Goal: Task Accomplishment & Management: Manage account settings

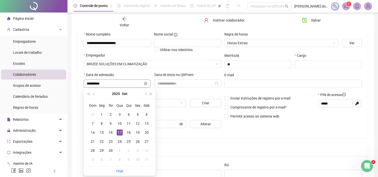
type input "**********"
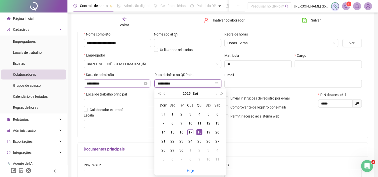
type input "**********"
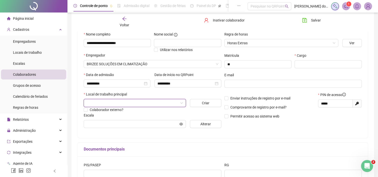
click at [122, 107] on input "search" at bounding box center [133, 103] width 92 height 8
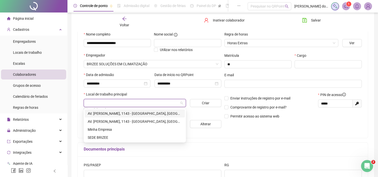
click at [124, 114] on div "AV. [PERSON_NAME], 1143 - [GEOGRAPHIC_DATA], [GEOGRAPHIC_DATA]" at bounding box center [135, 114] width 94 height 6
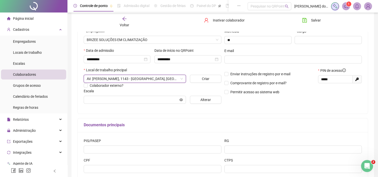
scroll to position [75, 0]
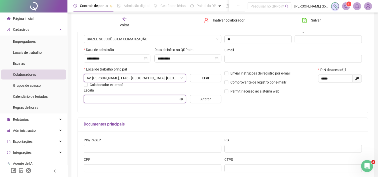
click at [160, 100] on input "text" at bounding box center [133, 99] width 92 height 6
click at [179, 100] on span at bounding box center [135, 99] width 102 height 8
click at [182, 100] on icon "eye" at bounding box center [182, 99] width 4 height 4
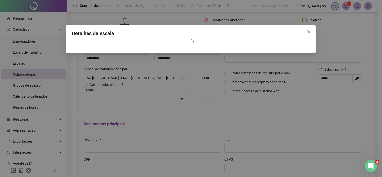
click at [203, 101] on div "Detalhes da escala" at bounding box center [191, 88] width 382 height 177
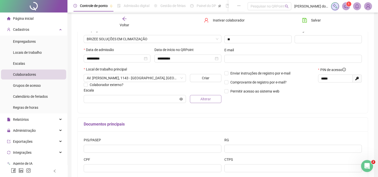
click at [208, 102] on span "Alterar" at bounding box center [206, 99] width 11 height 6
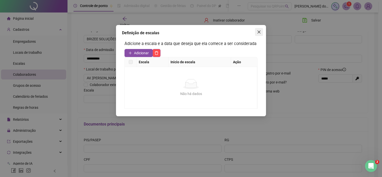
click at [261, 36] on button "Close" at bounding box center [259, 32] width 8 height 8
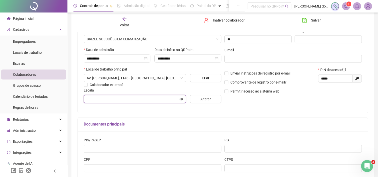
click at [181, 100] on icon "eye" at bounding box center [182, 99] width 4 height 3
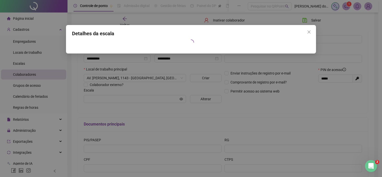
click at [310, 32] on icon "close" at bounding box center [309, 32] width 4 height 4
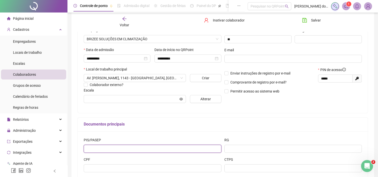
drag, startPoint x: 128, startPoint y: 148, endPoint x: 131, endPoint y: 148, distance: 3.3
click at [128, 148] on input "text" at bounding box center [153, 149] width 138 height 8
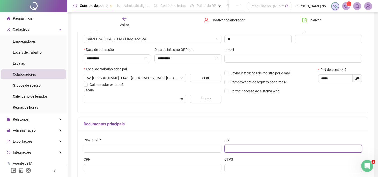
click at [236, 149] on input "text" at bounding box center [294, 149] width 138 height 8
type input "*********"
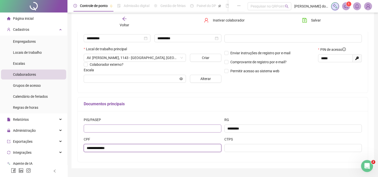
scroll to position [83, 0]
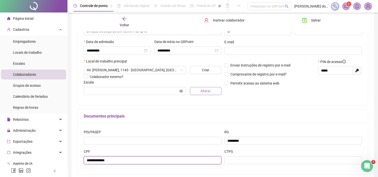
type input "**********"
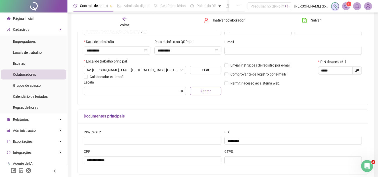
click at [206, 90] on span "Alterar" at bounding box center [206, 91] width 11 height 6
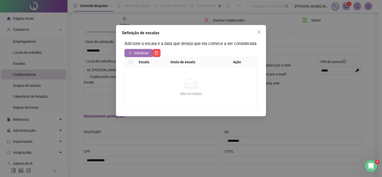
click at [147, 55] on span "Adicionar" at bounding box center [141, 53] width 15 height 6
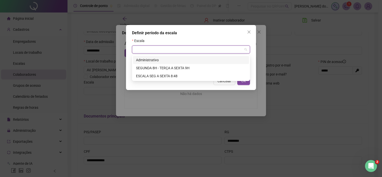
click at [178, 51] on input "search" at bounding box center [189, 50] width 108 height 8
click at [182, 77] on div "ESCALA SEG A SEXTA 8:48" at bounding box center [191, 76] width 110 height 6
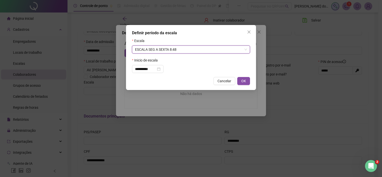
click at [240, 79] on button "OK" at bounding box center [243, 81] width 13 height 8
type input "**********"
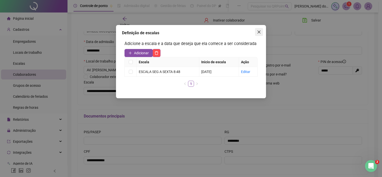
click at [258, 32] on icon "close" at bounding box center [259, 32] width 4 height 4
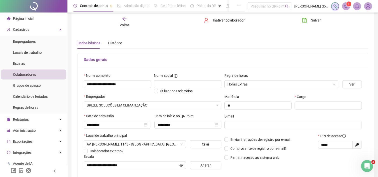
scroll to position [8, 0]
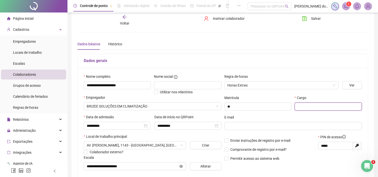
click at [315, 106] on input "text" at bounding box center [328, 107] width 67 height 8
type input "**********"
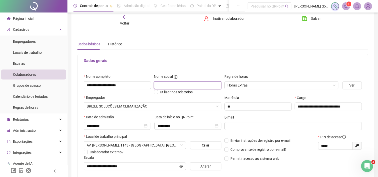
scroll to position [0, 0]
click at [198, 86] on input "text" at bounding box center [187, 85] width 67 height 8
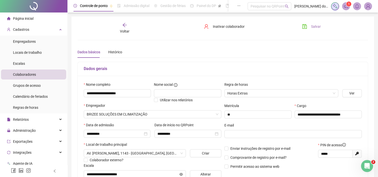
click at [311, 28] on button "Salvar" at bounding box center [312, 27] width 26 height 8
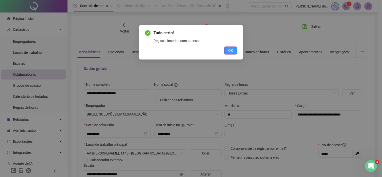
click at [226, 52] on button "OK" at bounding box center [230, 51] width 13 height 8
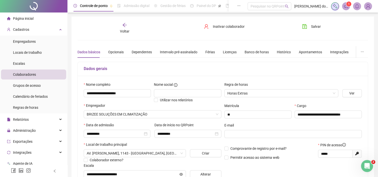
click at [26, 77] on div "Colaboradores" at bounding box center [24, 75] width 23 height 10
click at [128, 27] on div "Voltar" at bounding box center [124, 29] width 45 height 12
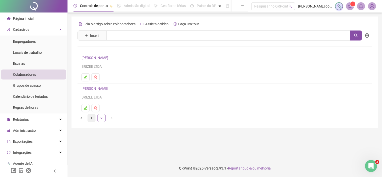
click at [94, 119] on link "1" at bounding box center [92, 118] width 8 height 8
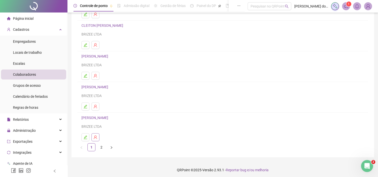
scroll to position [65, 0]
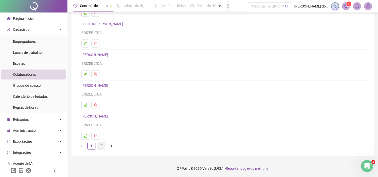
click at [99, 147] on link "2" at bounding box center [102, 146] width 8 height 8
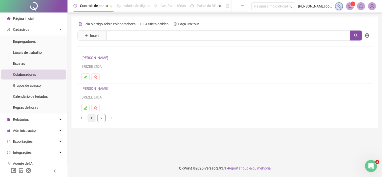
click at [92, 117] on link "1" at bounding box center [92, 118] width 8 height 8
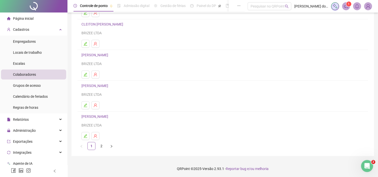
scroll to position [65, 0]
click at [99, 88] on h4 "[PERSON_NAME]" at bounding box center [223, 86] width 283 height 6
click at [102, 86] on link "[PERSON_NAME]" at bounding box center [96, 86] width 28 height 4
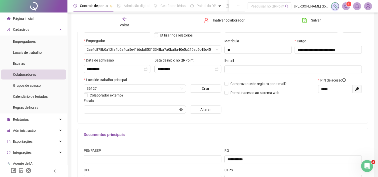
scroll to position [67, 0]
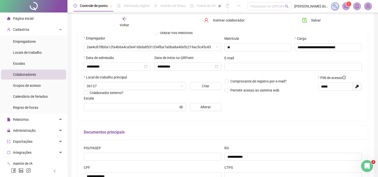
type input "**********"
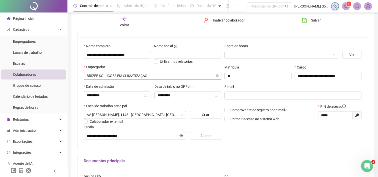
scroll to position [0, 0]
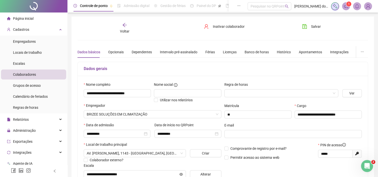
click at [120, 25] on div "Voltar" at bounding box center [124, 29] width 45 height 12
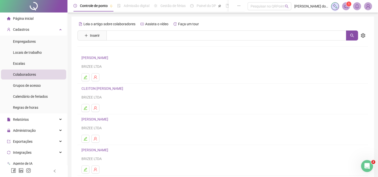
click at [98, 118] on link "[PERSON_NAME]" at bounding box center [96, 119] width 28 height 4
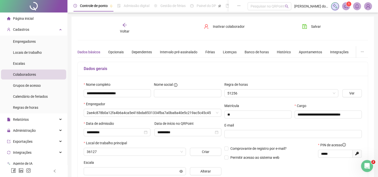
type input "**********"
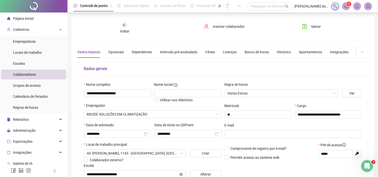
click at [127, 29] on span "Voltar" at bounding box center [125, 31] width 10 height 4
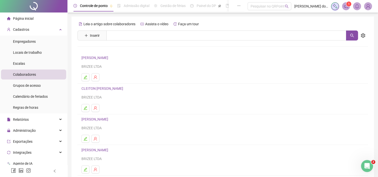
click at [106, 147] on h4 "[PERSON_NAME]" at bounding box center [223, 150] width 283 height 6
click at [106, 149] on link "[PERSON_NAME]" at bounding box center [96, 150] width 28 height 4
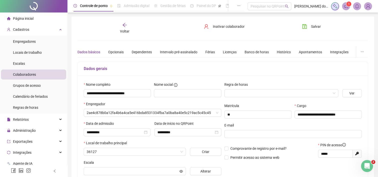
type input "**********"
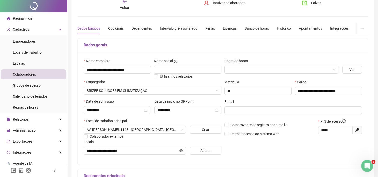
scroll to position [50, 0]
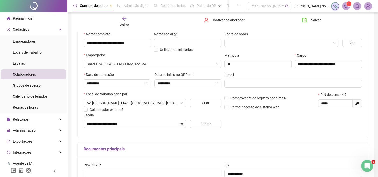
click at [125, 21] on div "Voltar" at bounding box center [124, 22] width 45 height 12
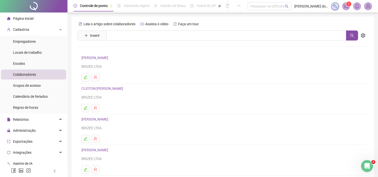
click at [107, 120] on link "[PERSON_NAME]" at bounding box center [96, 119] width 28 height 4
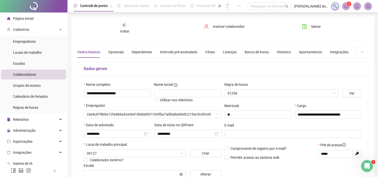
type input "**********"
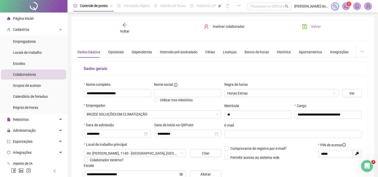
click at [310, 29] on button "Salvar" at bounding box center [312, 27] width 26 height 8
click at [31, 131] on span "Administração" at bounding box center [24, 131] width 23 height 4
drag, startPoint x: 35, startPoint y: 141, endPoint x: 71, endPoint y: 116, distance: 43.4
click at [35, 141] on span "Ajustes da folha" at bounding box center [25, 143] width 25 height 4
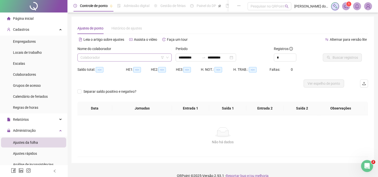
click at [139, 60] on input "search" at bounding box center [123, 58] width 84 height 8
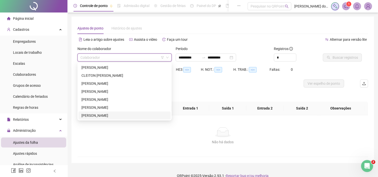
click at [120, 119] on div "[PERSON_NAME]" at bounding box center [125, 116] width 92 height 8
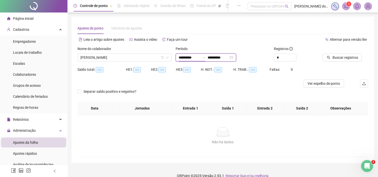
click at [184, 59] on input "**********" at bounding box center [189, 58] width 21 height 6
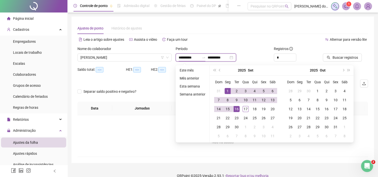
type input "**********"
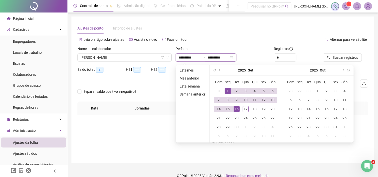
type input "**********"
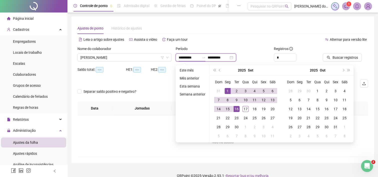
type input "**********"
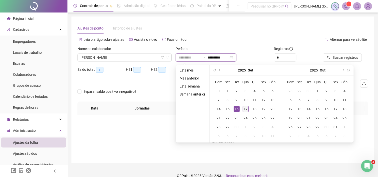
type input "**********"
click at [245, 109] on div "17" at bounding box center [246, 109] width 6 height 6
type input "**********"
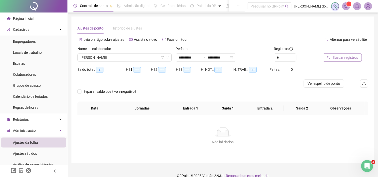
click at [335, 59] on span "Buscar registros" at bounding box center [346, 58] width 26 height 6
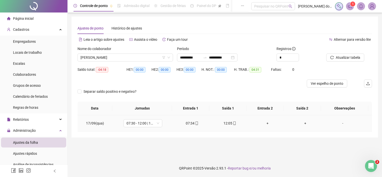
click at [340, 122] on div "-" at bounding box center [343, 124] width 30 height 6
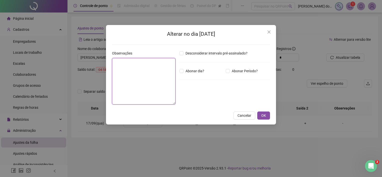
click at [144, 78] on textarea at bounding box center [144, 81] width 64 height 47
type textarea "*"
type textarea "***"
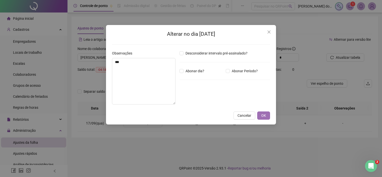
click at [260, 115] on button "OK" at bounding box center [263, 116] width 13 height 8
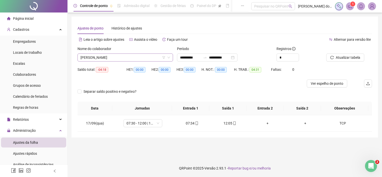
click at [134, 59] on span "[PERSON_NAME]" at bounding box center [126, 58] width 90 height 8
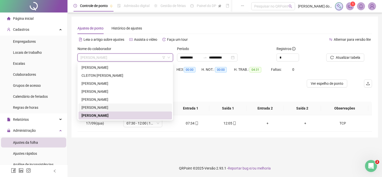
click at [122, 106] on div "[PERSON_NAME]" at bounding box center [126, 108] width 88 height 6
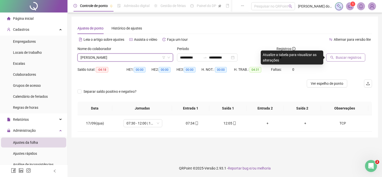
click at [341, 60] on span "Buscar registros" at bounding box center [349, 58] width 26 height 6
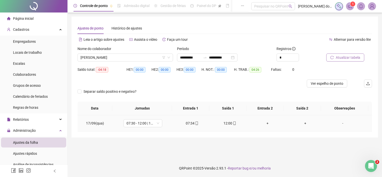
click at [339, 123] on div "-" at bounding box center [343, 124] width 30 height 6
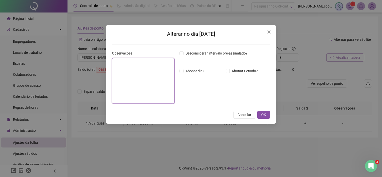
drag, startPoint x: 152, startPoint y: 68, endPoint x: 156, endPoint y: 68, distance: 3.8
click at [152, 68] on textarea at bounding box center [143, 81] width 63 height 46
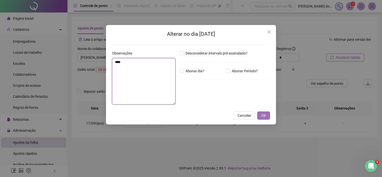
type textarea "***"
click at [267, 117] on button "OK" at bounding box center [263, 116] width 13 height 8
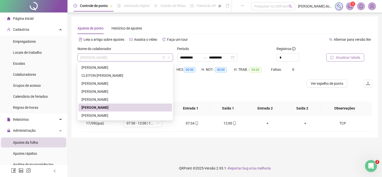
click at [129, 59] on span "[PERSON_NAME]" at bounding box center [126, 58] width 90 height 8
click at [116, 98] on div "[PERSON_NAME]" at bounding box center [126, 100] width 88 height 6
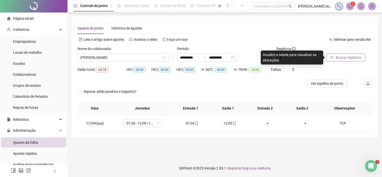
click at [333, 59] on icon "search" at bounding box center [332, 58] width 4 height 4
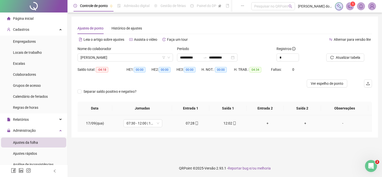
click at [341, 123] on div "-" at bounding box center [343, 124] width 30 height 6
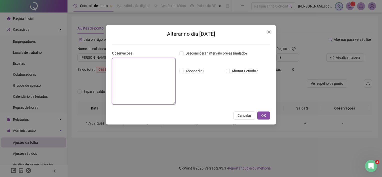
drag, startPoint x: 145, startPoint y: 71, endPoint x: 158, endPoint y: 62, distance: 15.7
click at [145, 71] on textarea at bounding box center [144, 81] width 64 height 47
type textarea "*********"
click at [263, 112] on button "OK" at bounding box center [263, 116] width 13 height 8
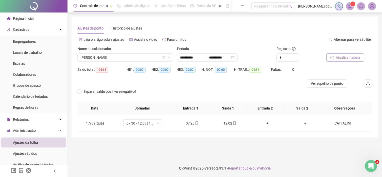
click at [331, 60] on button "Atualizar tabela" at bounding box center [345, 58] width 38 height 8
click at [107, 54] on span "[PERSON_NAME]" at bounding box center [126, 58] width 90 height 8
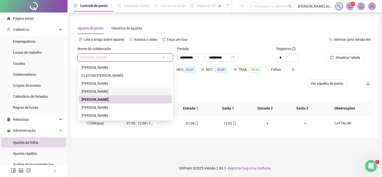
click at [105, 93] on div "[PERSON_NAME]" at bounding box center [126, 92] width 88 height 6
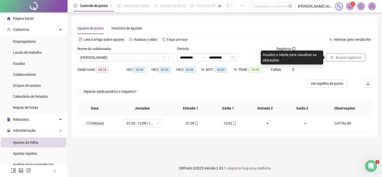
click at [341, 54] on button "Buscar registros" at bounding box center [345, 58] width 39 height 8
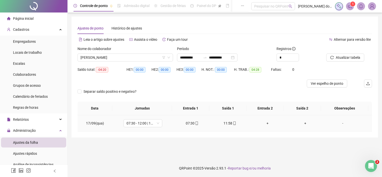
click at [340, 123] on div "-" at bounding box center [343, 124] width 30 height 6
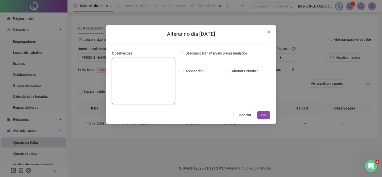
click at [113, 67] on textarea at bounding box center [143, 81] width 63 height 46
type textarea "***"
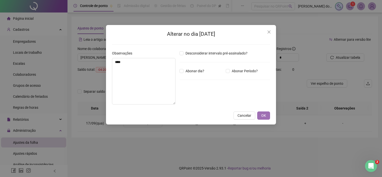
click at [260, 117] on button "OK" at bounding box center [263, 116] width 13 height 8
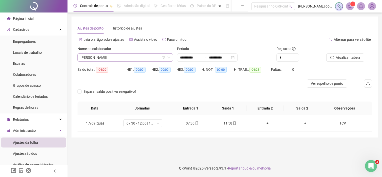
click at [113, 56] on span "[PERSON_NAME]" at bounding box center [126, 58] width 90 height 8
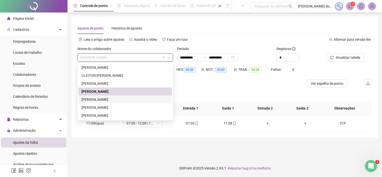
click at [113, 97] on div "[PERSON_NAME]" at bounding box center [126, 100] width 94 height 8
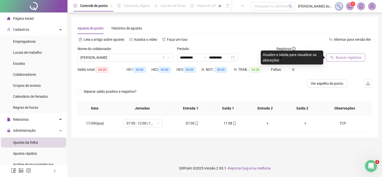
click at [346, 58] on span "Buscar registros" at bounding box center [349, 58] width 26 height 6
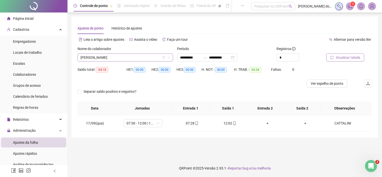
click at [132, 58] on span "[PERSON_NAME]" at bounding box center [126, 58] width 90 height 8
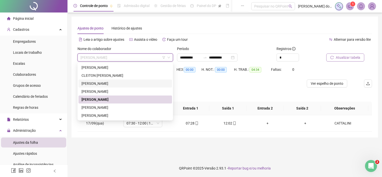
click at [122, 83] on div "[PERSON_NAME]" at bounding box center [126, 84] width 88 height 6
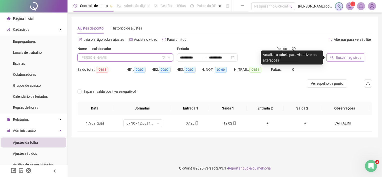
drag, startPoint x: 122, startPoint y: 58, endPoint x: 117, endPoint y: 64, distance: 8.1
click at [122, 58] on span "[PERSON_NAME]" at bounding box center [126, 58] width 90 height 8
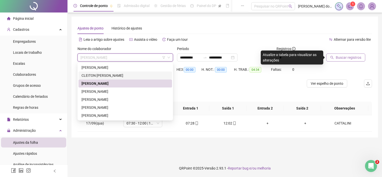
click at [113, 77] on div "CLEITON [PERSON_NAME]" at bounding box center [126, 76] width 88 height 6
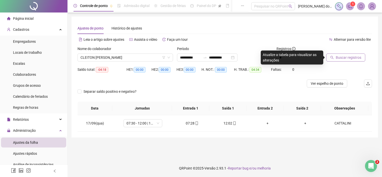
click at [336, 59] on span "Buscar registros" at bounding box center [349, 58] width 26 height 6
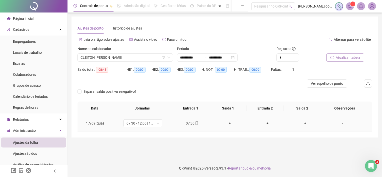
click at [232, 122] on div "+" at bounding box center [230, 124] width 30 height 6
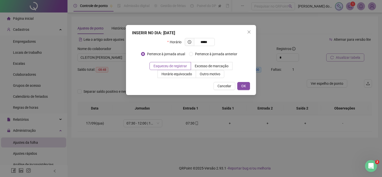
type input "*****"
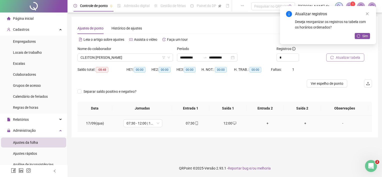
drag, startPoint x: 339, startPoint y: 123, endPoint x: 159, endPoint y: 74, distance: 186.3
click at [339, 122] on div "-" at bounding box center [343, 124] width 30 height 6
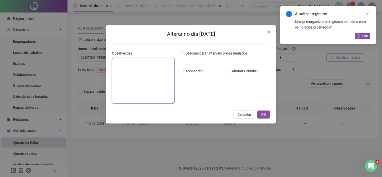
click at [116, 61] on textarea at bounding box center [143, 81] width 63 height 46
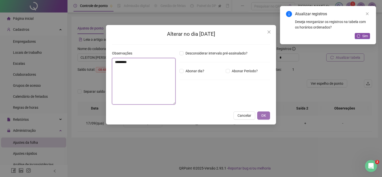
type textarea "*********"
click at [266, 116] on button "OK" at bounding box center [263, 116] width 13 height 8
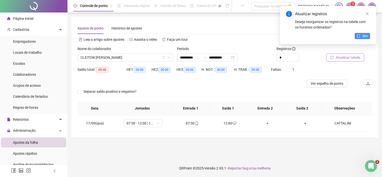
click at [358, 38] on button "Sim" at bounding box center [362, 36] width 15 height 6
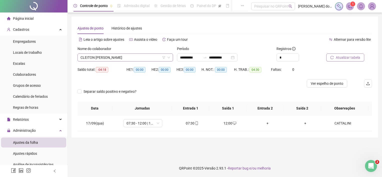
click at [112, 60] on span "CLEITON [PERSON_NAME]" at bounding box center [126, 58] width 90 height 8
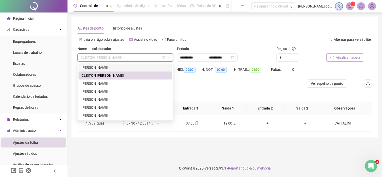
click at [111, 68] on div "[PERSON_NAME]" at bounding box center [126, 68] width 88 height 6
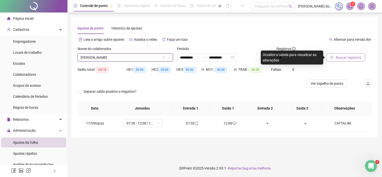
click at [330, 59] on button "Buscar registros" at bounding box center [345, 58] width 39 height 8
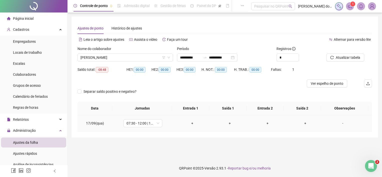
click at [193, 122] on div "+" at bounding box center [192, 124] width 30 height 6
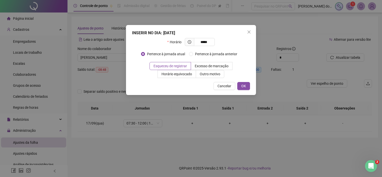
type input "*****"
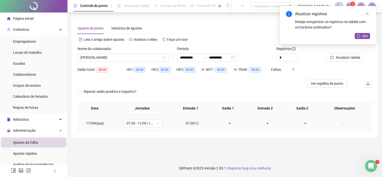
drag, startPoint x: 230, startPoint y: 124, endPoint x: 228, endPoint y: 123, distance: 3.1
click at [230, 124] on div "+" at bounding box center [230, 124] width 30 height 6
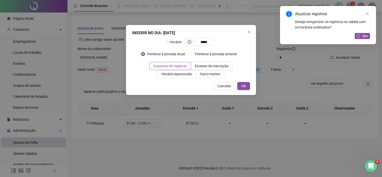
type input "*****"
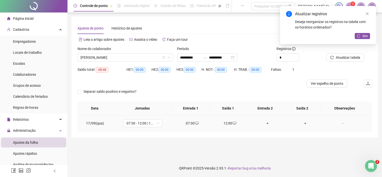
click at [338, 124] on div "-" at bounding box center [343, 124] width 30 height 6
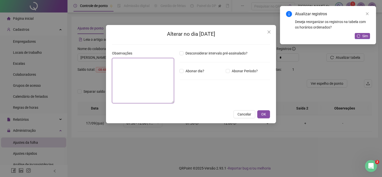
click at [161, 66] on textarea at bounding box center [143, 80] width 62 height 45
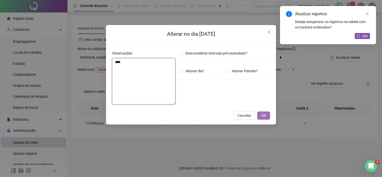
type textarea "***"
click at [265, 114] on span "OK" at bounding box center [263, 116] width 5 height 6
